Goal: Transaction & Acquisition: Book appointment/travel/reservation

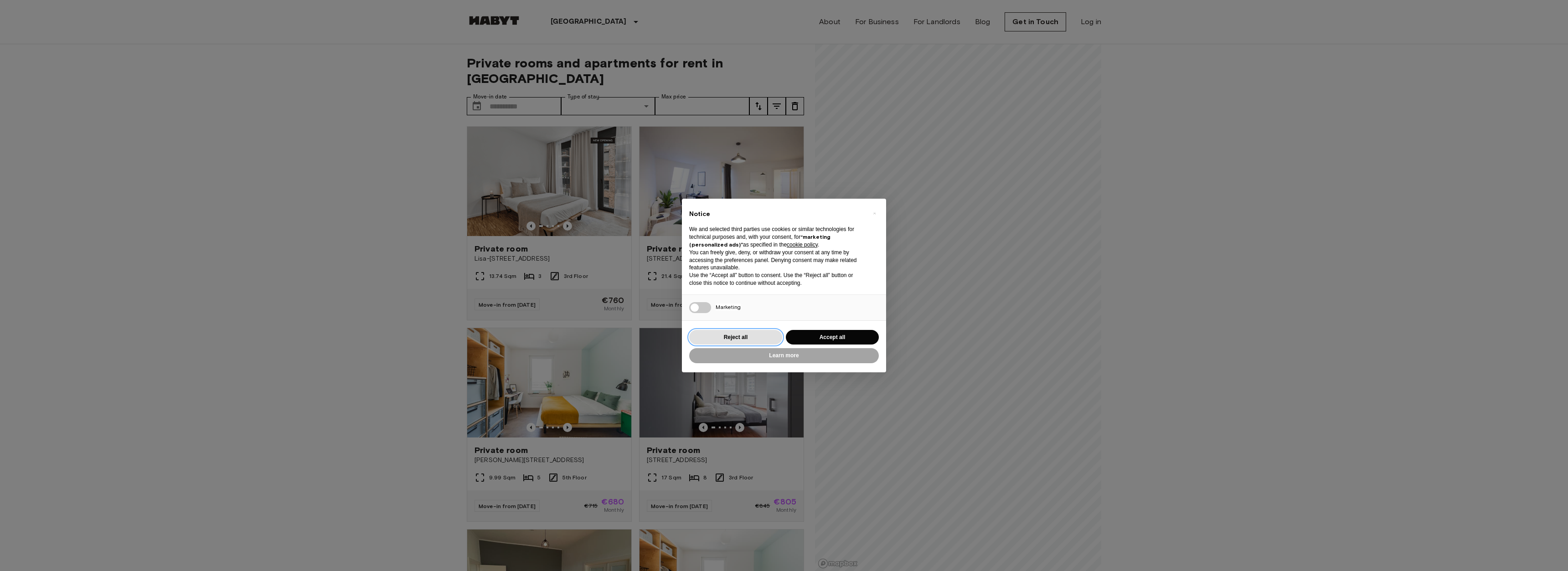
click at [746, 332] on button "Reject all" at bounding box center [735, 337] width 93 height 15
